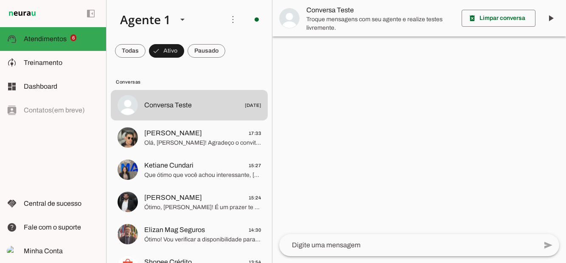
click at [162, 139] on span "Olá, [PERSON_NAME]! Agradeço o convite, mas sou o Seymer, consultor da MAG Segu…" at bounding box center [202, 143] width 117 height 8
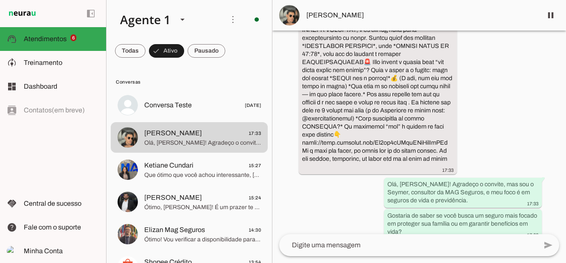
scroll to position [175, 0]
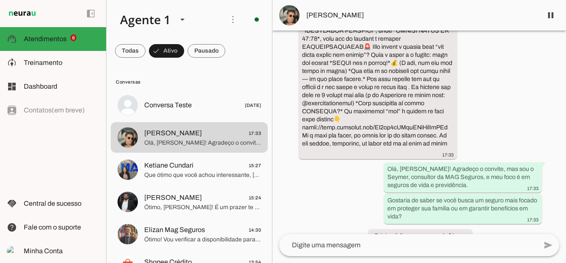
click at [218, 172] on span "Que ótimo que você achou interessante, [PERSON_NAME]! Para te mostrar todas as …" at bounding box center [202, 175] width 117 height 8
